Goal: Information Seeking & Learning: Check status

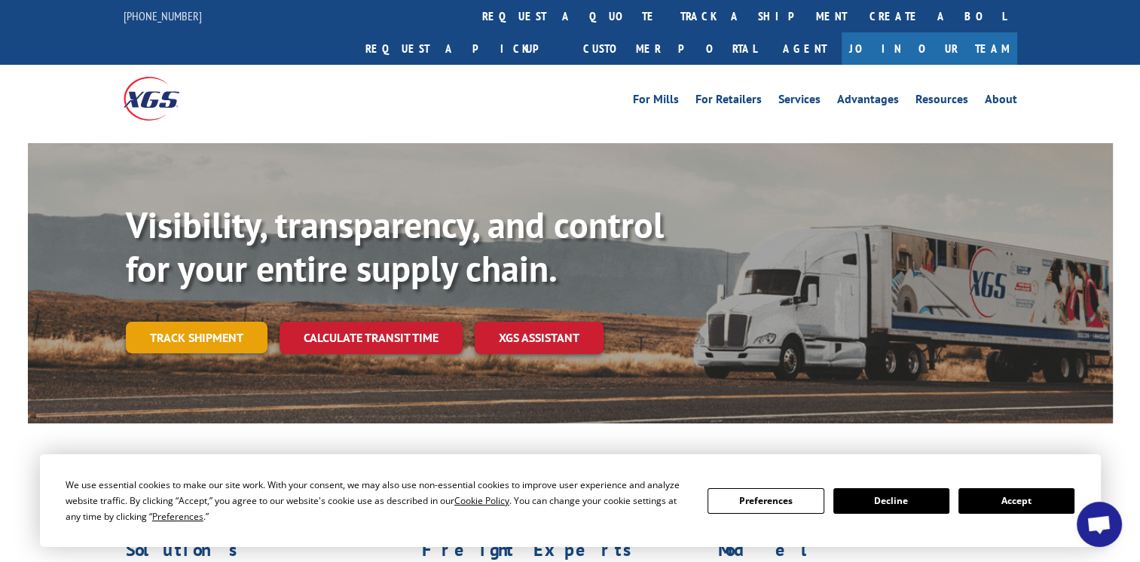
click at [202, 322] on link "Track shipment" at bounding box center [197, 338] width 142 height 32
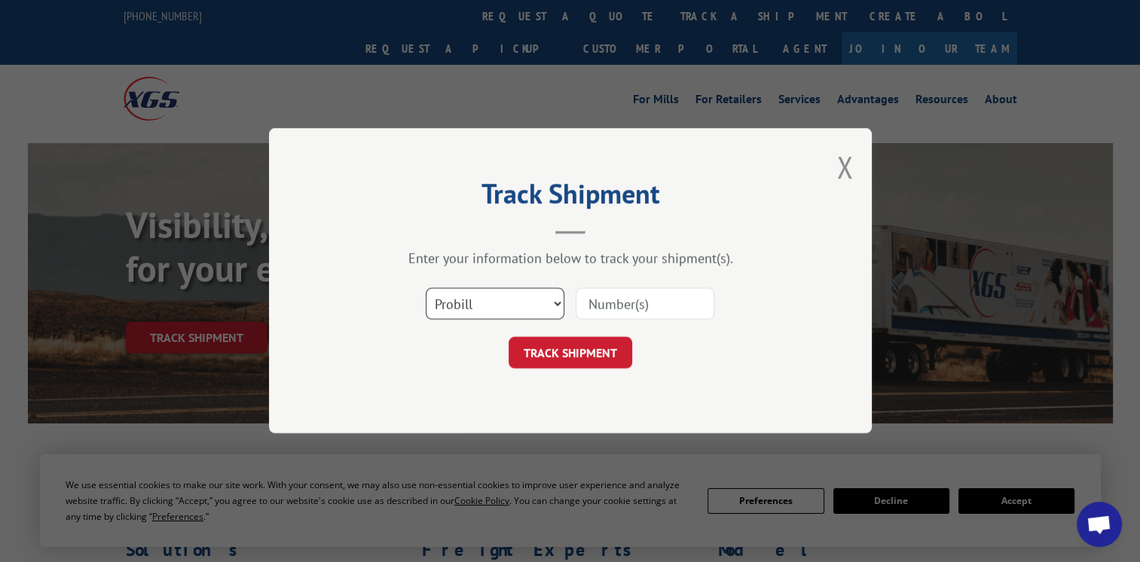
click at [550, 307] on select "Select category... Probill BOL PO" at bounding box center [495, 305] width 139 height 32
select select "po"
click at [426, 289] on select "Select category... Probill BOL PO" at bounding box center [495, 305] width 139 height 32
click at [609, 304] on input at bounding box center [645, 305] width 139 height 32
paste input "po3"
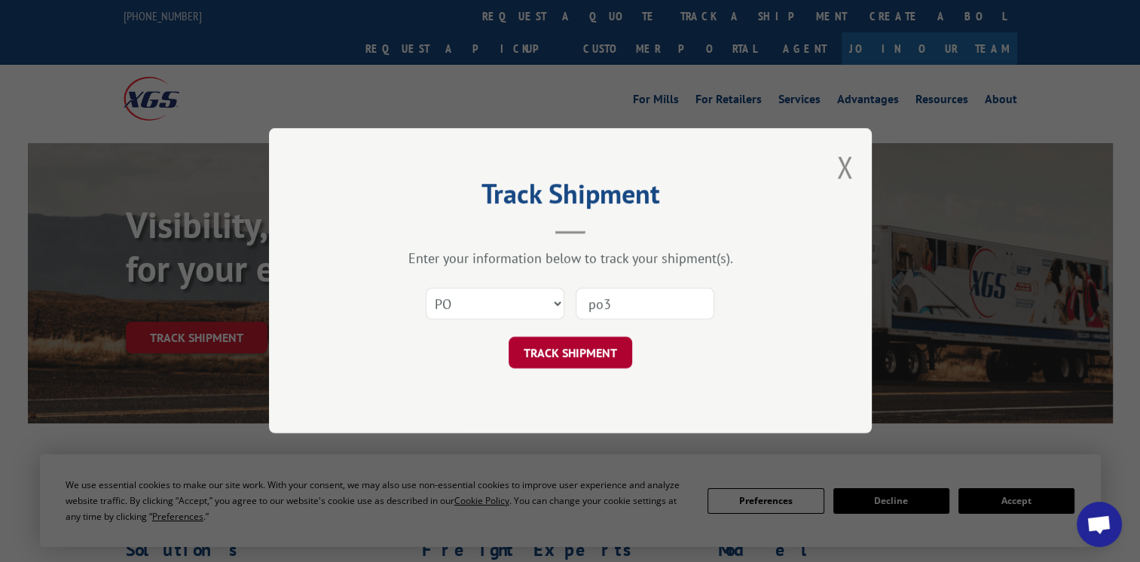
type input "po3"
click at [591, 339] on button "TRACK SHIPMENT" at bounding box center [571, 354] width 124 height 32
click at [591, 339] on div "Track Shipment Enter your information below to track your shipment(s). Select c…" at bounding box center [570, 280] width 603 height 305
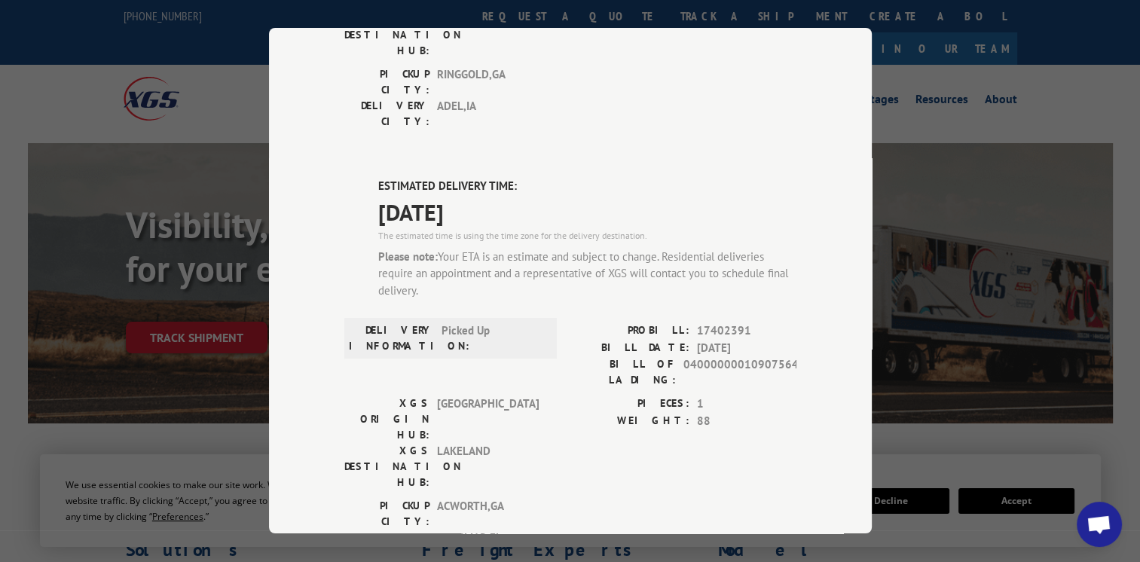
scroll to position [603, 0]
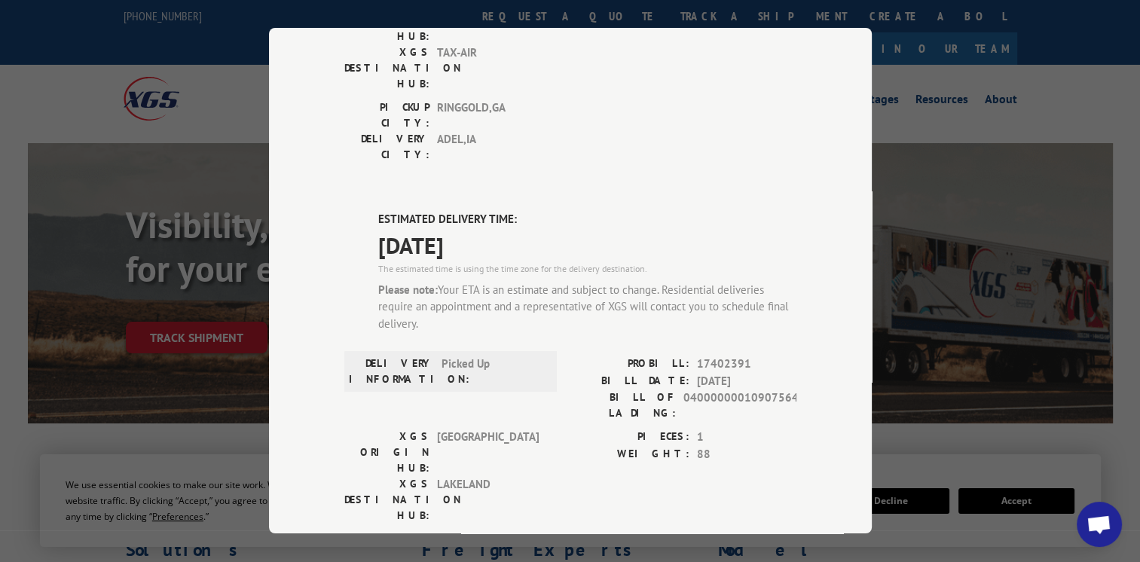
click at [223, 76] on div "Track Shipment DELIVERED DELIVERY INFORMATION: PROBILL: 8389819 BILL DATE: [DAT…" at bounding box center [570, 281] width 1140 height 562
click at [912, 99] on div "Track Shipment DELIVERED DELIVERY INFORMATION: PROBILL: 8389819 BILL DATE: [DAT…" at bounding box center [570, 281] width 1140 height 562
